Goal: Task Accomplishment & Management: Use online tool/utility

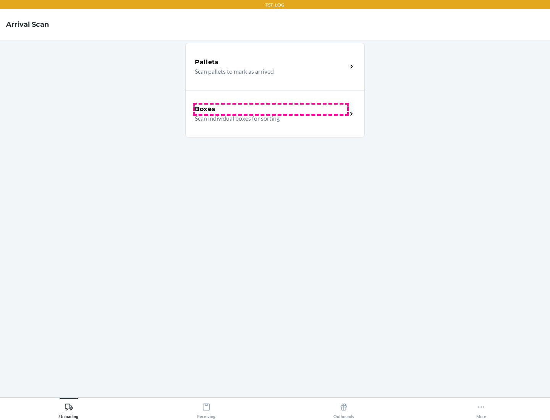
click at [271, 109] on div "Boxes" at bounding box center [271, 109] width 152 height 9
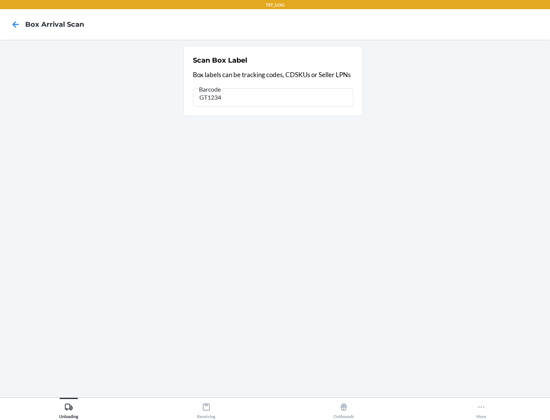
type input "GT1234"
